Goal: Learn about a topic

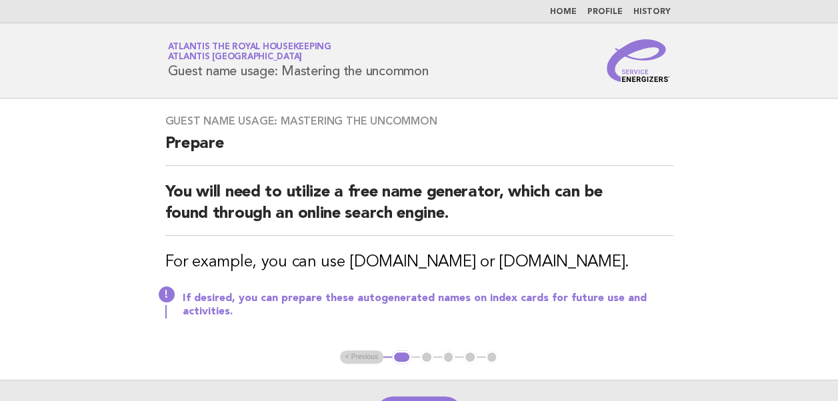
scroll to position [97, 0]
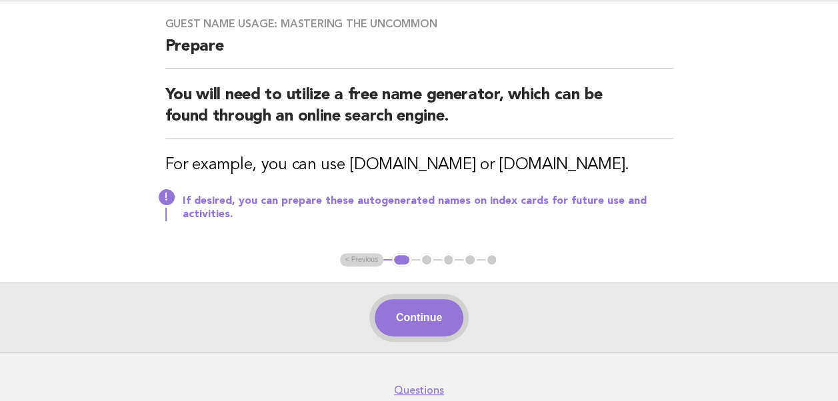
click at [408, 315] on button "Continue" at bounding box center [419, 317] width 89 height 37
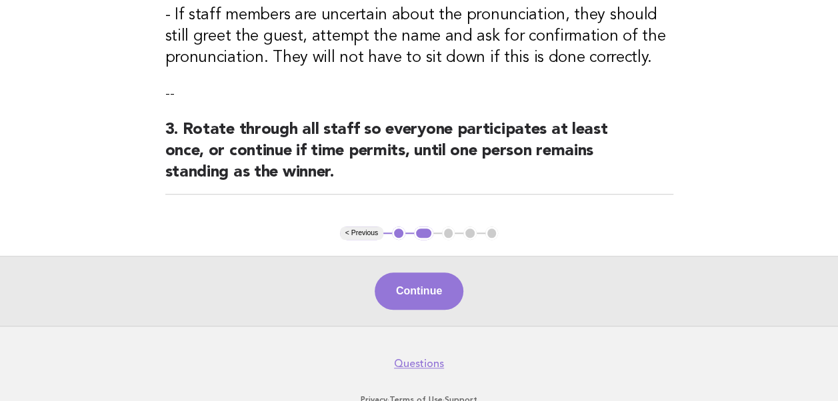
scroll to position [473, 0]
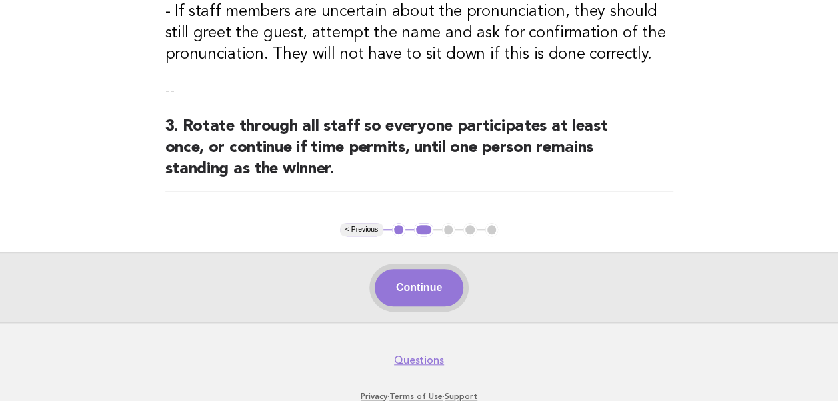
click at [407, 290] on button "Continue" at bounding box center [419, 287] width 89 height 37
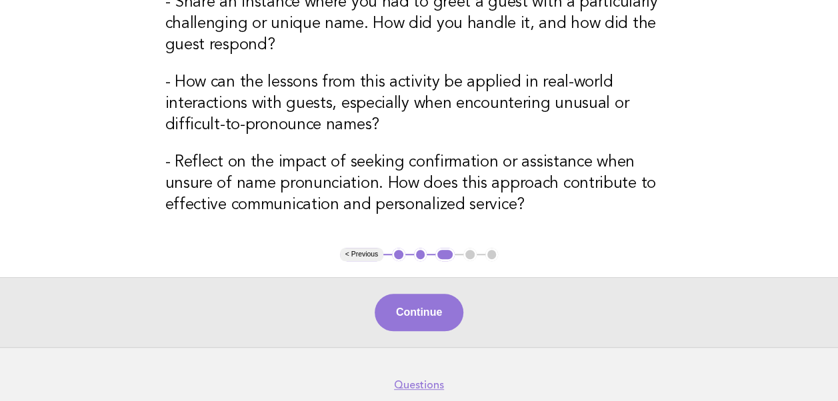
scroll to position [341, 0]
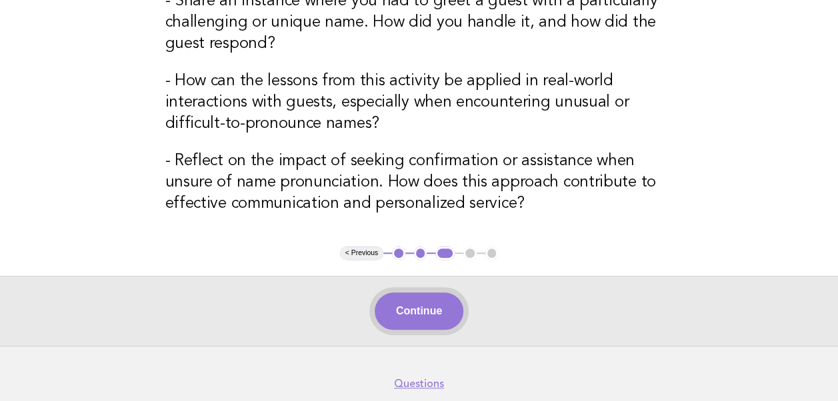
click at [417, 309] on button "Continue" at bounding box center [419, 311] width 89 height 37
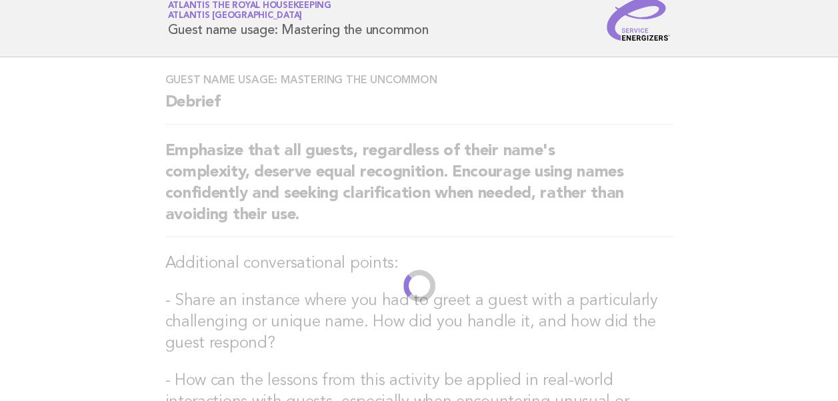
scroll to position [0, 0]
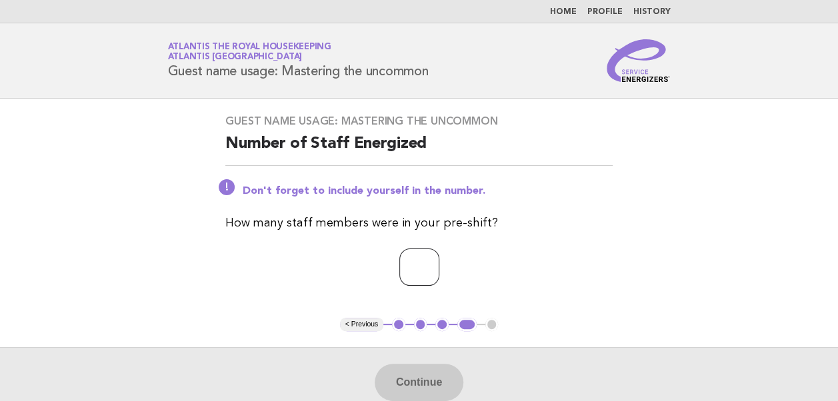
click at [399, 269] on input "number" at bounding box center [419, 267] width 40 height 37
type input "**"
click at [423, 388] on button "Continue" at bounding box center [419, 382] width 89 height 37
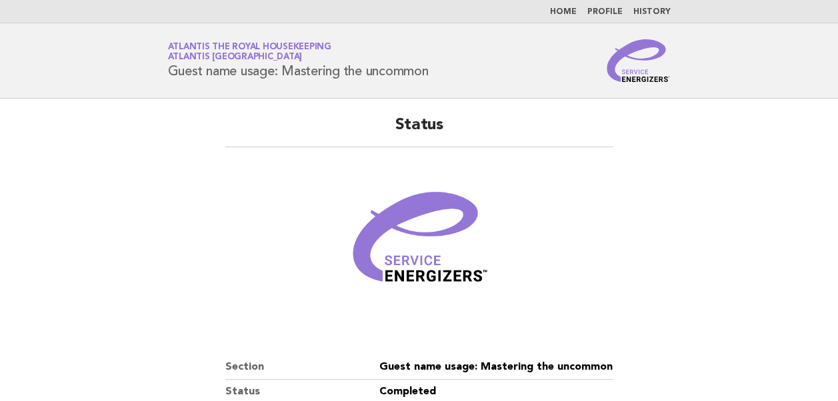
scroll to position [228, 0]
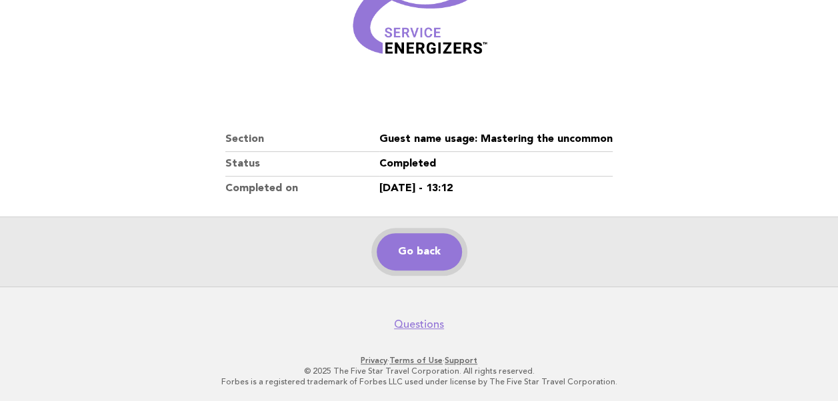
click at [413, 253] on link "Go back" at bounding box center [419, 251] width 85 height 37
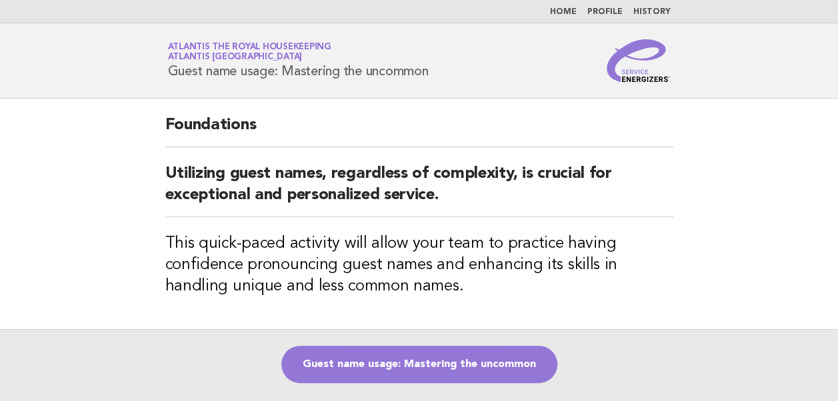
scroll to position [101, 0]
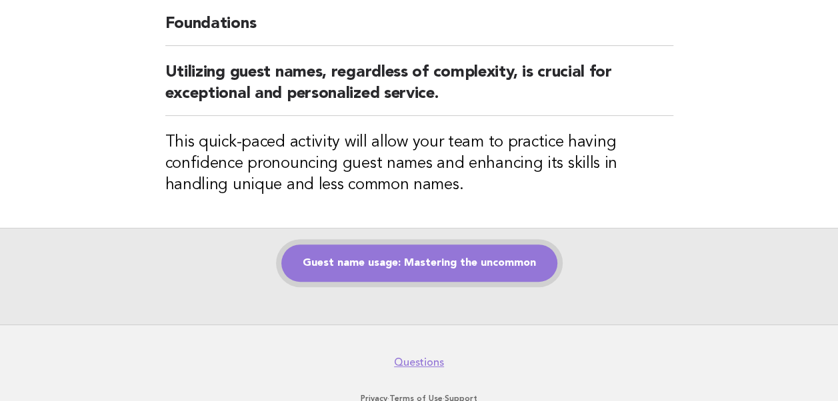
click at [399, 271] on link "Guest name usage: Mastering the uncommon" at bounding box center [419, 263] width 276 height 37
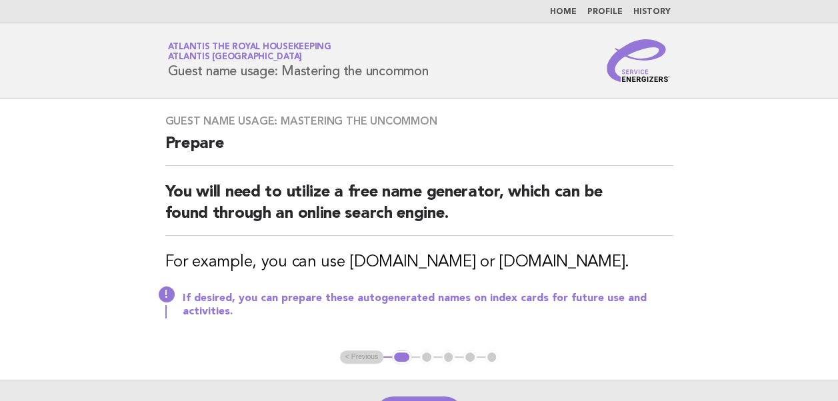
scroll to position [141, 0]
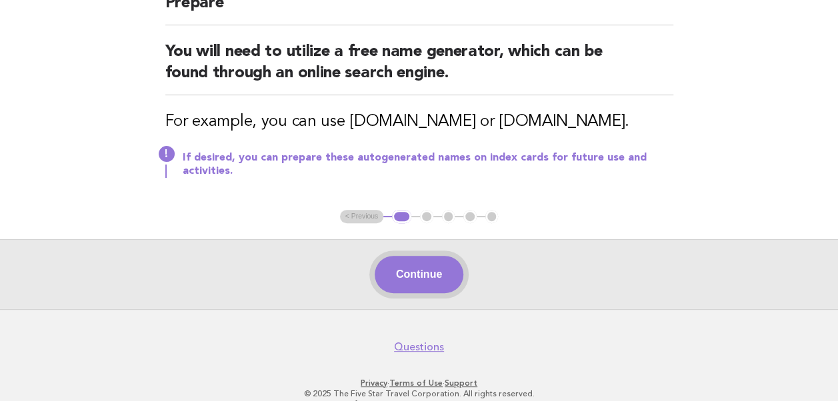
click at [427, 272] on button "Continue" at bounding box center [419, 274] width 89 height 37
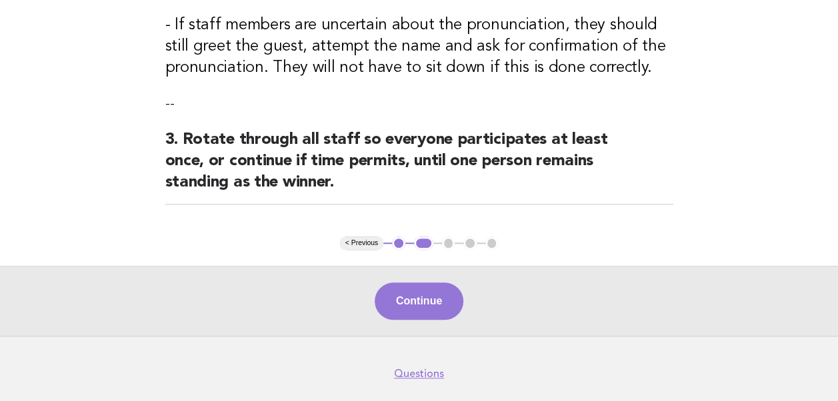
scroll to position [460, 0]
click at [419, 295] on button "Continue" at bounding box center [419, 300] width 89 height 37
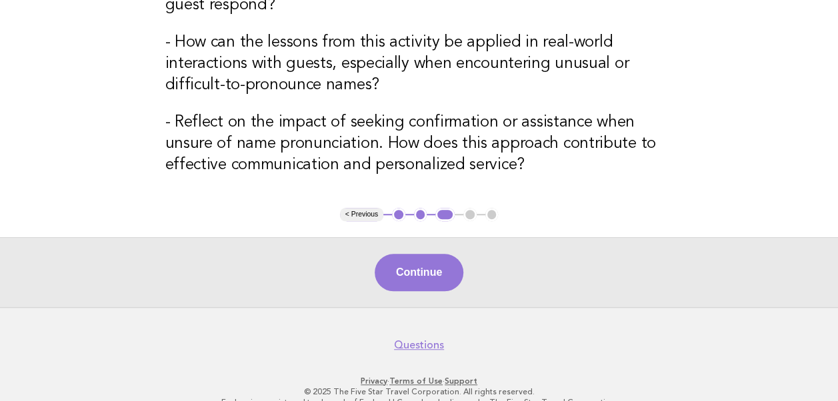
scroll to position [400, 0]
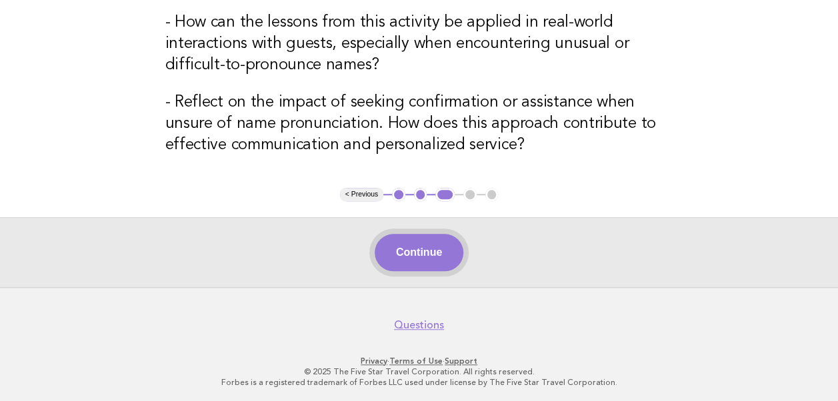
click at [407, 252] on button "Continue" at bounding box center [419, 252] width 89 height 37
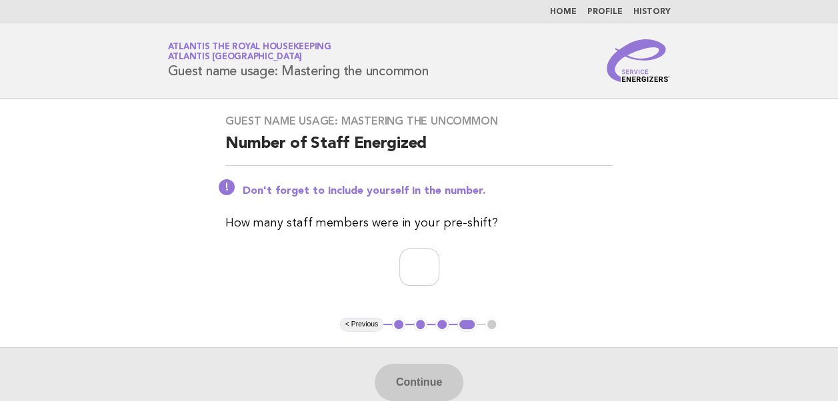
scroll to position [131, 0]
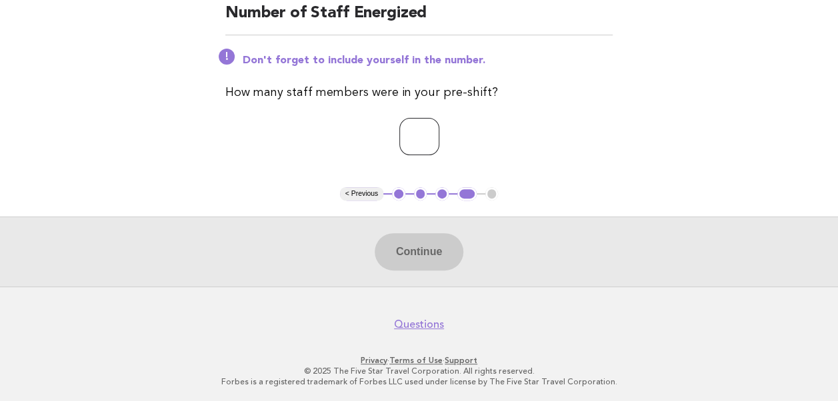
click at [399, 132] on input "number" at bounding box center [419, 136] width 40 height 37
type input "**"
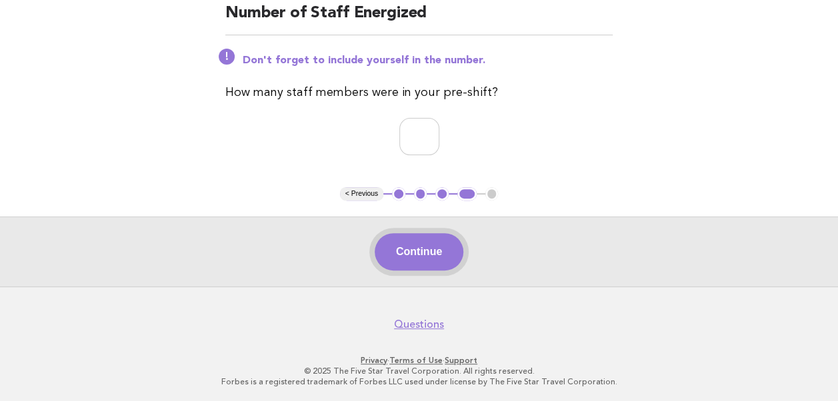
click at [409, 248] on button "Continue" at bounding box center [419, 251] width 89 height 37
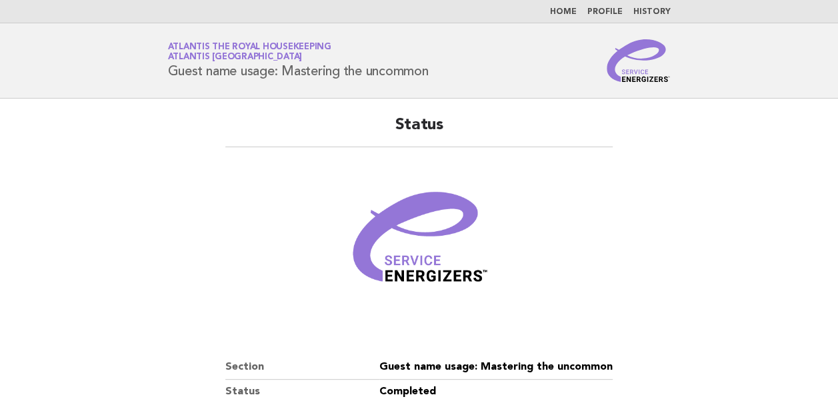
scroll to position [228, 0]
